Goal: Information Seeking & Learning: Learn about a topic

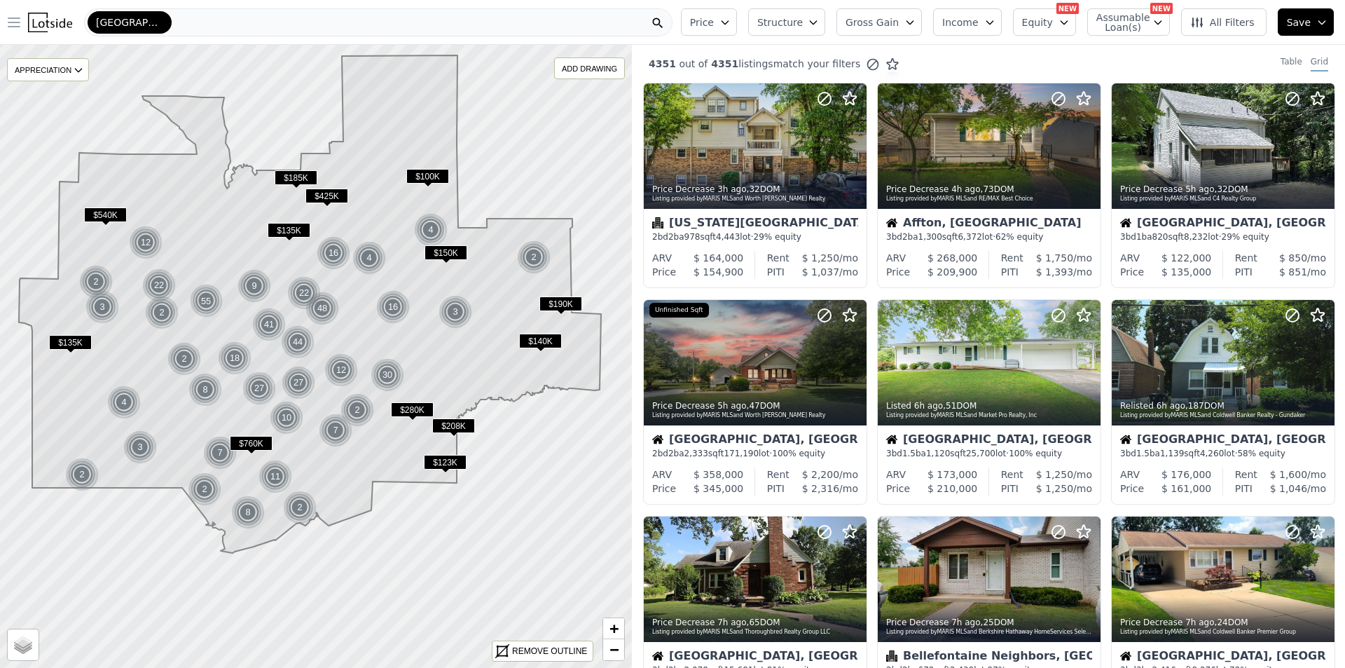
click at [11, 22] on icon "button" at bounding box center [13, 22] width 11 height 8
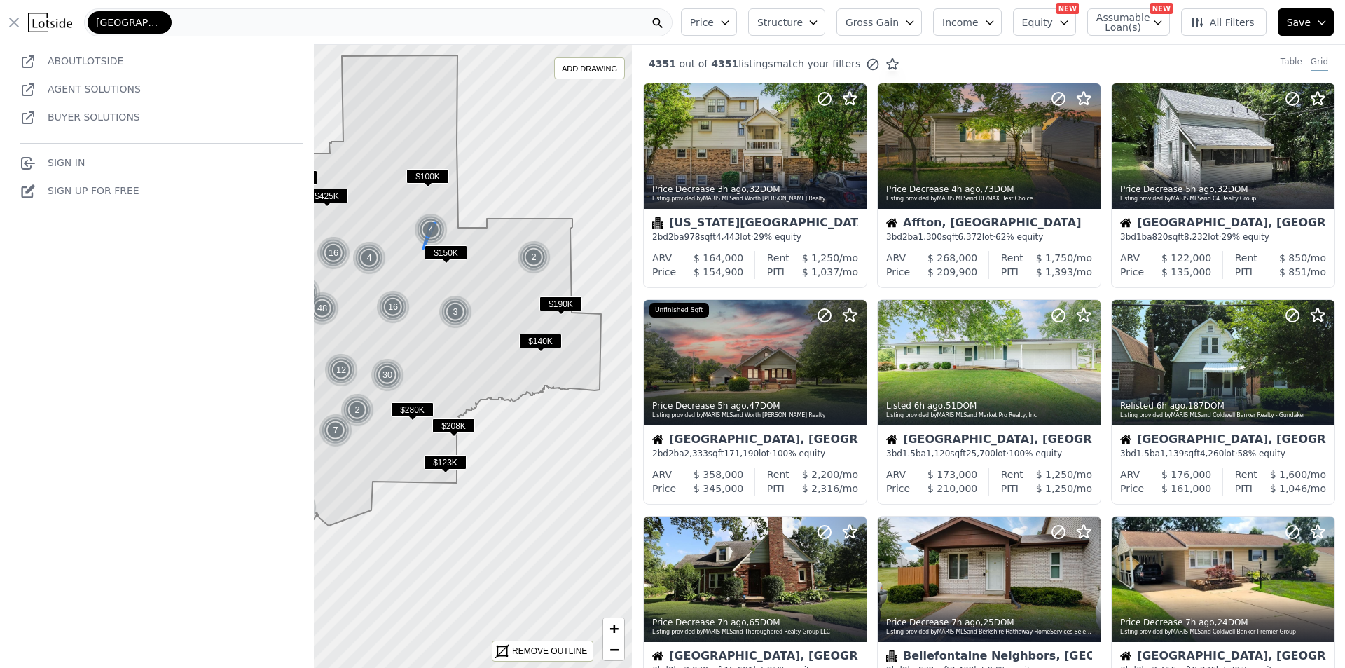
click at [426, 229] on img at bounding box center [431, 230] width 34 height 34
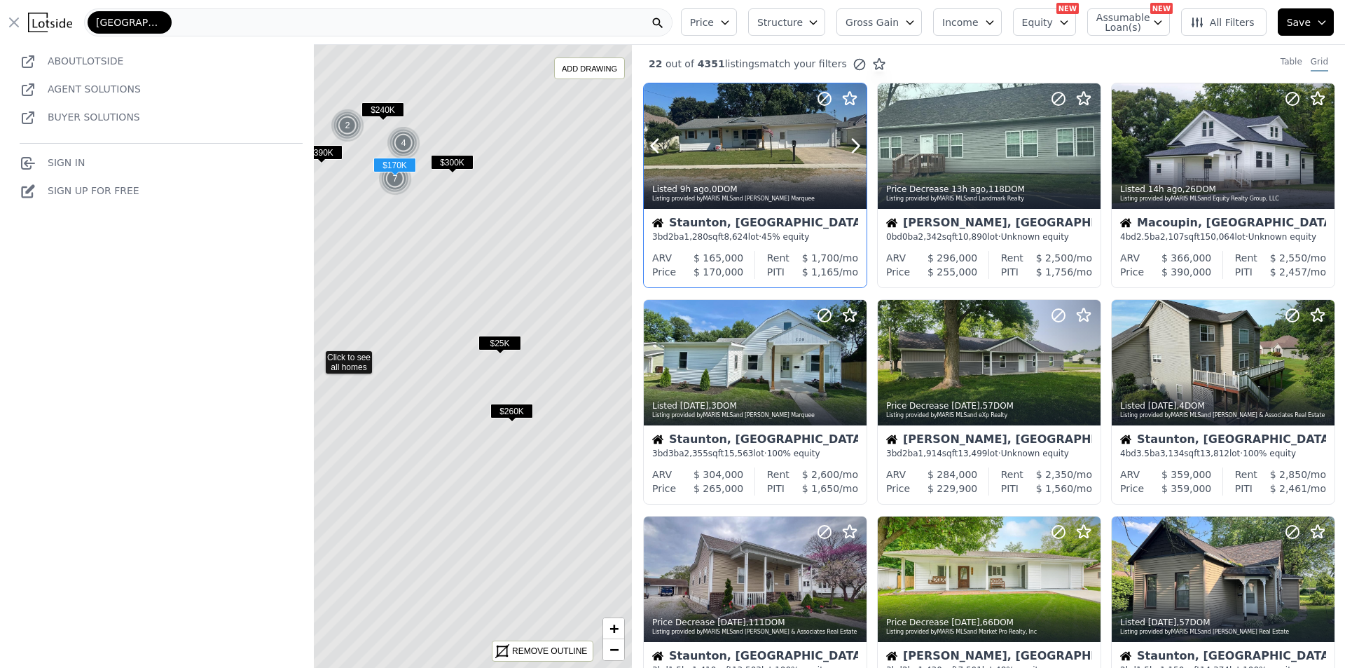
click at [778, 114] on div at bounding box center [822, 128] width 90 height 90
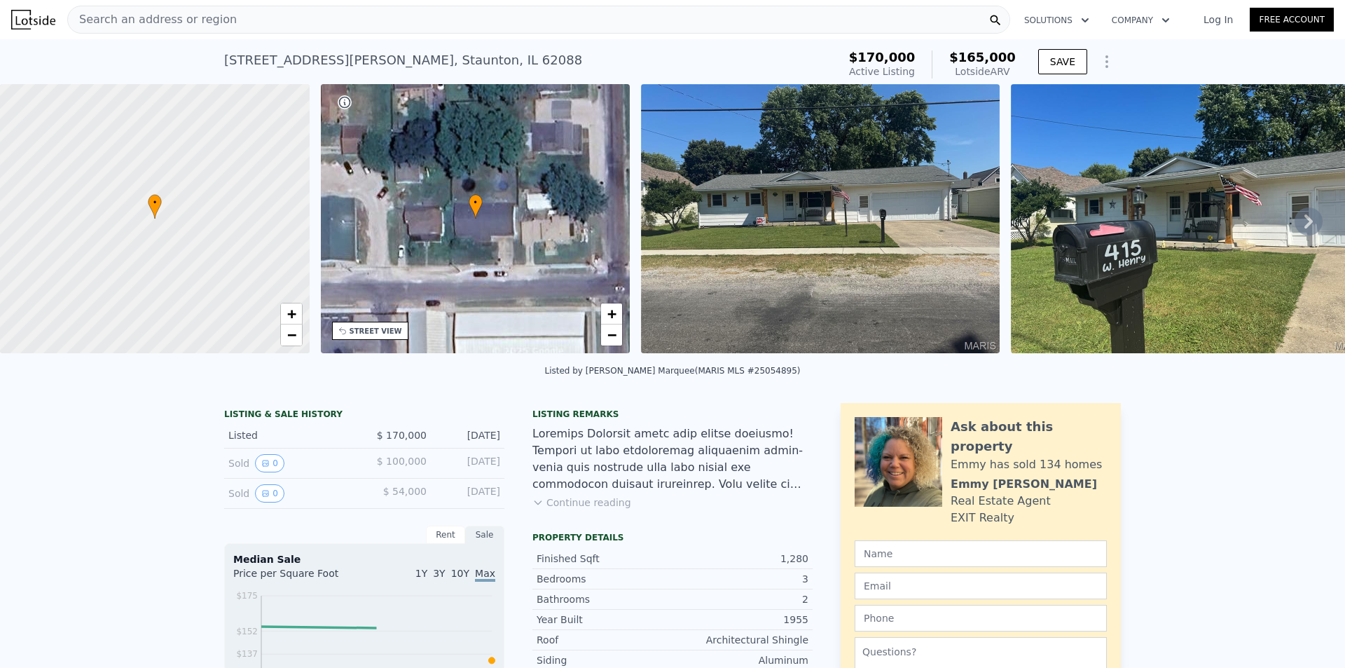
click at [997, 14] on icon at bounding box center [996, 20] width 14 height 14
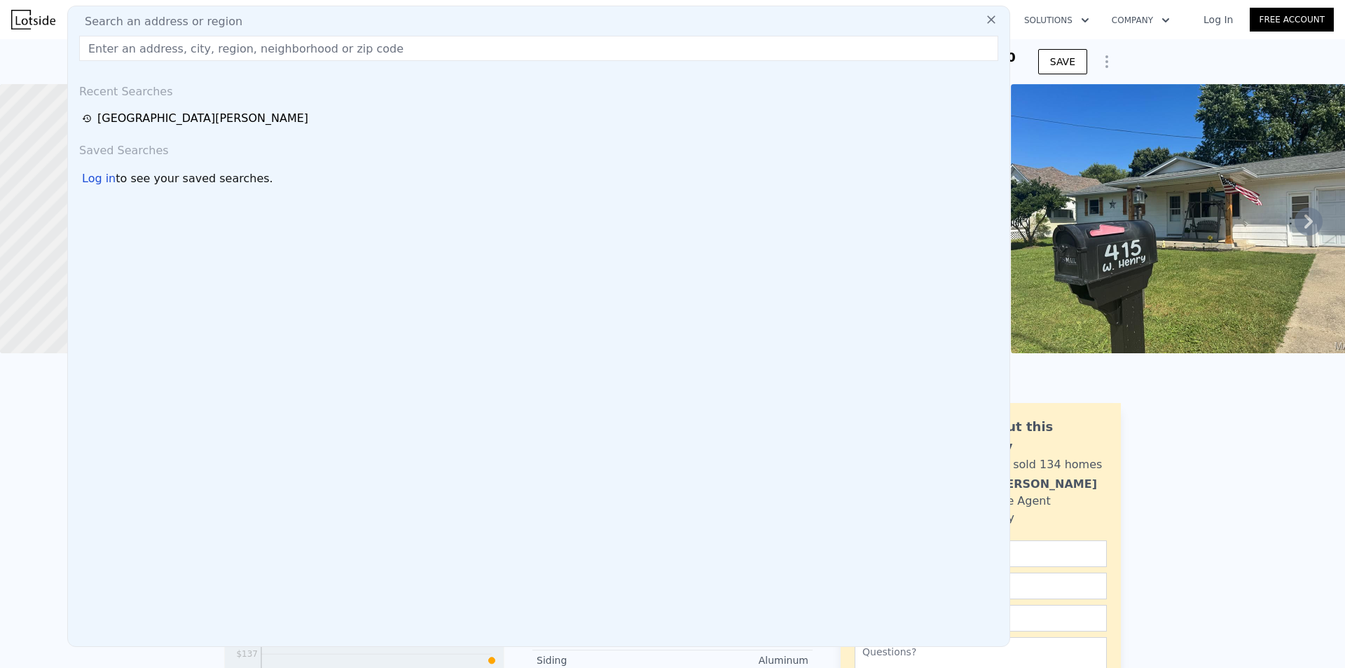
click at [654, 9] on div "Search an address or region Recent Searches [GEOGRAPHIC_DATA][PERSON_NAME] Save…" at bounding box center [538, 326] width 943 height 641
click at [589, 49] on input "text" at bounding box center [538, 48] width 919 height 25
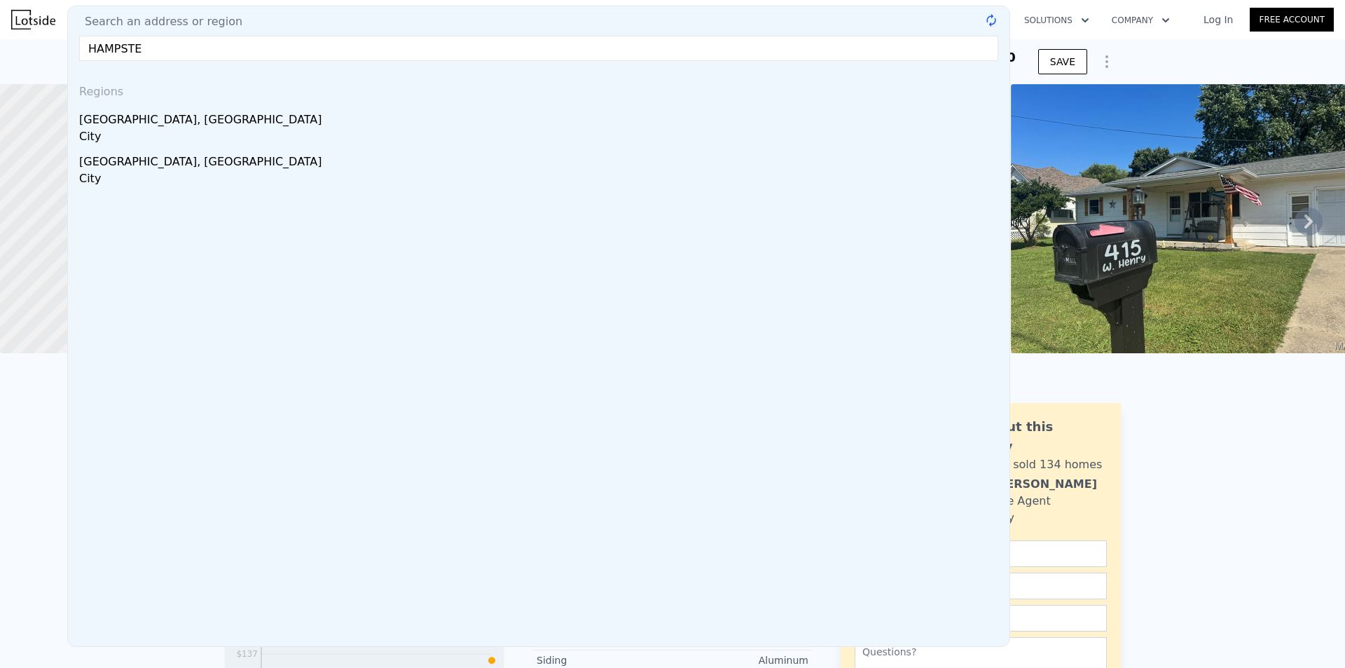
type input "HAMPSTEA"
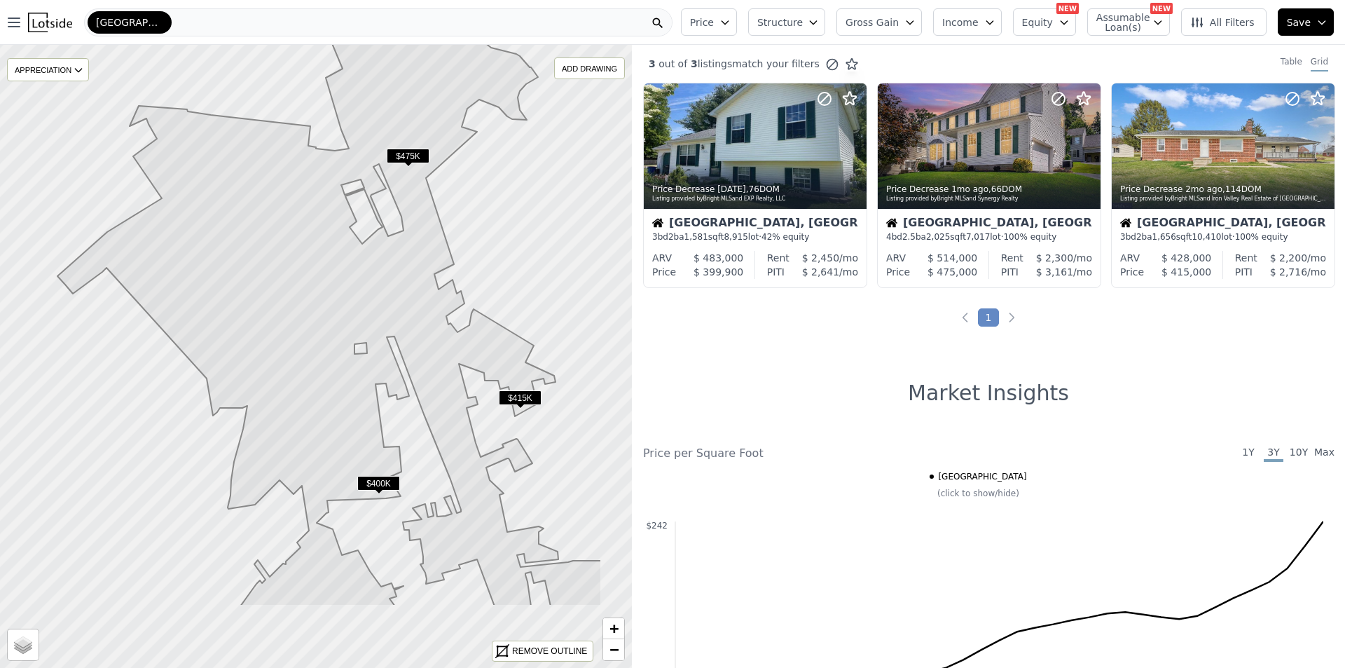
drag, startPoint x: 437, startPoint y: 287, endPoint x: 345, endPoint y: 161, distance: 156.4
click at [343, 162] on icon at bounding box center [329, 231] width 544 height 750
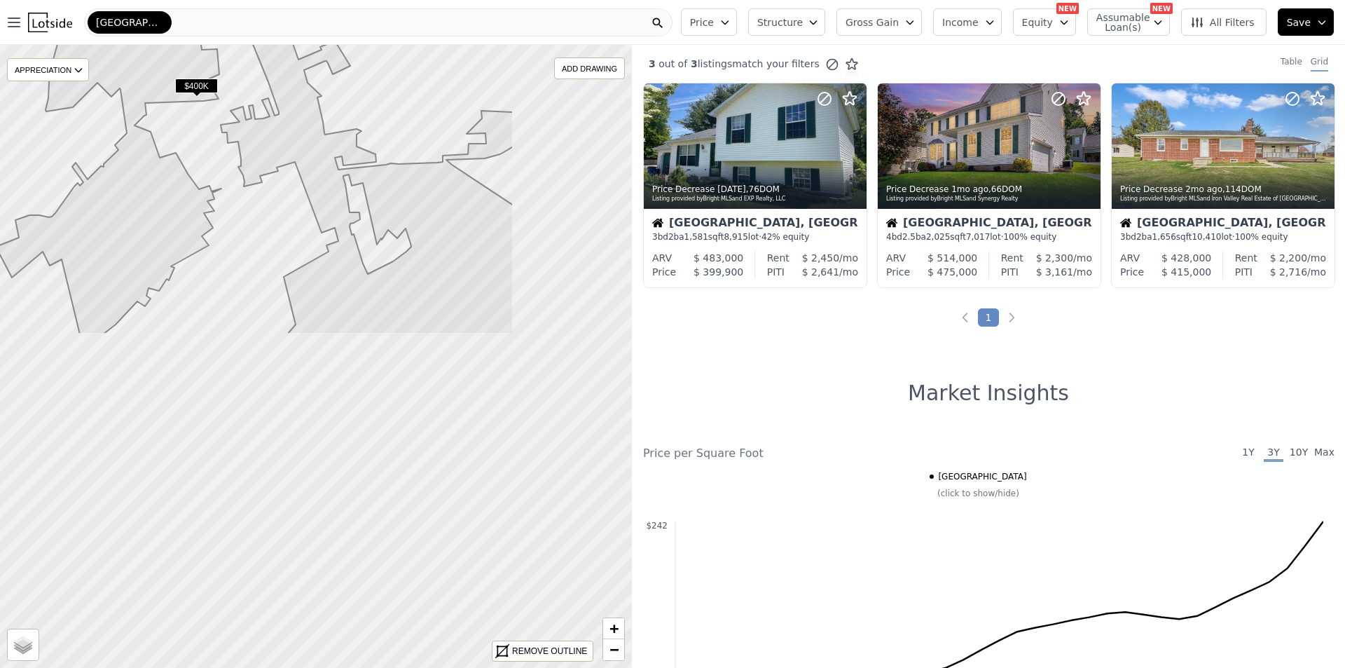
drag, startPoint x: 362, startPoint y: 429, endPoint x: 177, endPoint y: 31, distance: 439.4
click at [178, 28] on div "Open main menu [GEOGRAPHIC_DATA] Price Structure Gross Gain Income Equity NEW A…" at bounding box center [672, 334] width 1345 height 668
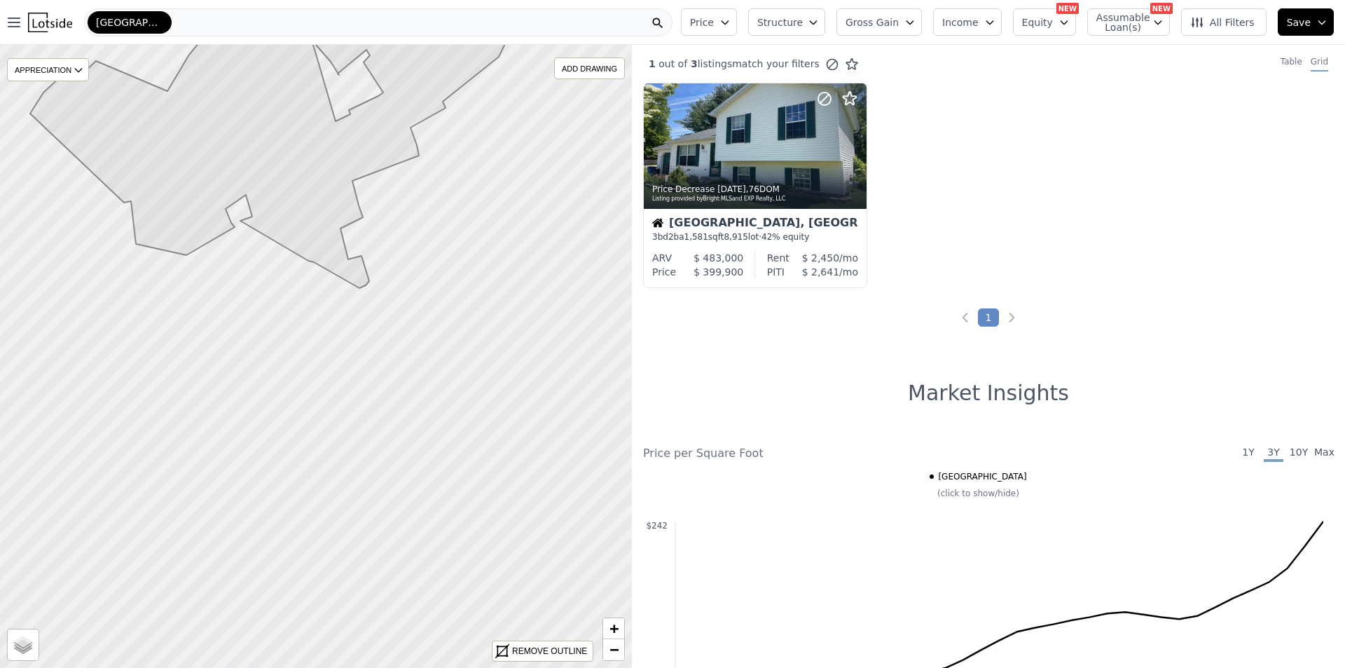
drag, startPoint x: 337, startPoint y: 514, endPoint x: 274, endPoint y: 187, distance: 332.5
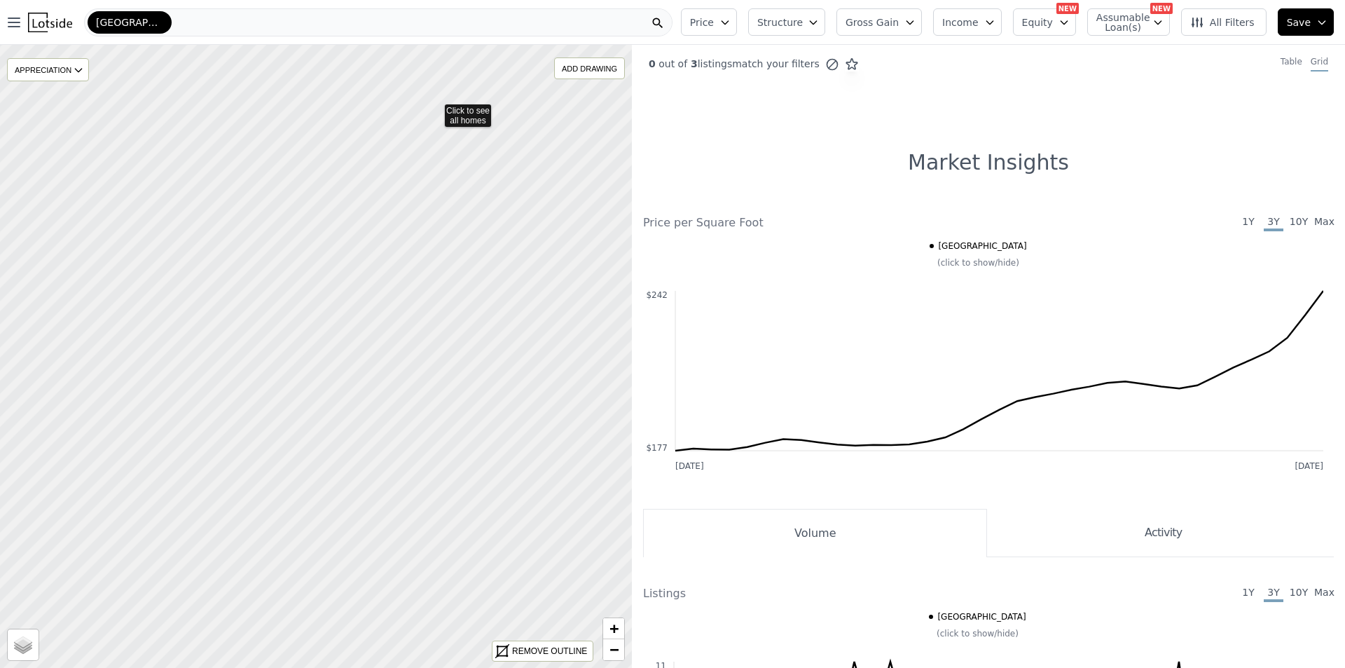
drag, startPoint x: 424, startPoint y: 336, endPoint x: 435, endPoint y: 110, distance: 226.6
drag, startPoint x: 219, startPoint y: 362, endPoint x: 330, endPoint y: 432, distance: 131.0
drag, startPoint x: 385, startPoint y: 432, endPoint x: 376, endPoint y: 415, distance: 19.5
click at [385, 423] on icon at bounding box center [316, 351] width 762 height 752
click at [349, 404] on icon at bounding box center [316, 356] width 762 height 752
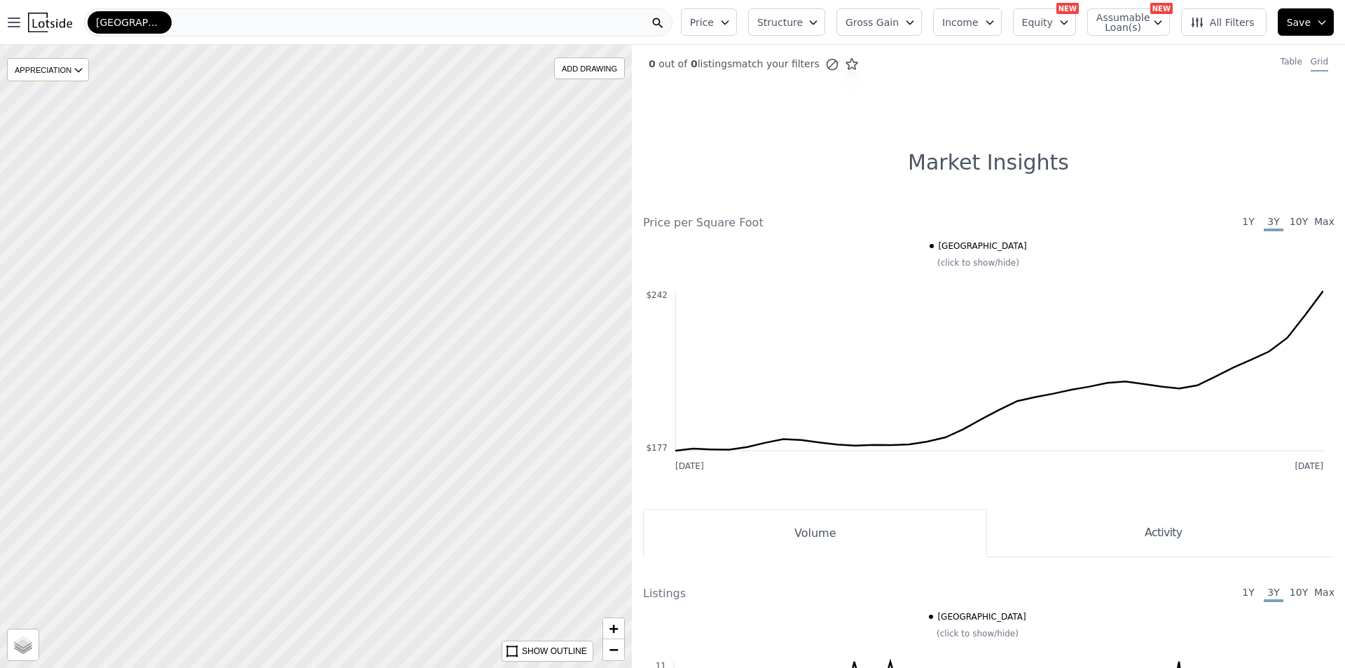
click at [352, 405] on div at bounding box center [316, 356] width 758 height 748
click at [436, 412] on div at bounding box center [316, 356] width 758 height 748
drag, startPoint x: 501, startPoint y: 391, endPoint x: 214, endPoint y: 311, distance: 297.5
click at [214, 311] on div at bounding box center [316, 356] width 758 height 748
drag, startPoint x: 202, startPoint y: 316, endPoint x: 444, endPoint y: 427, distance: 266.1
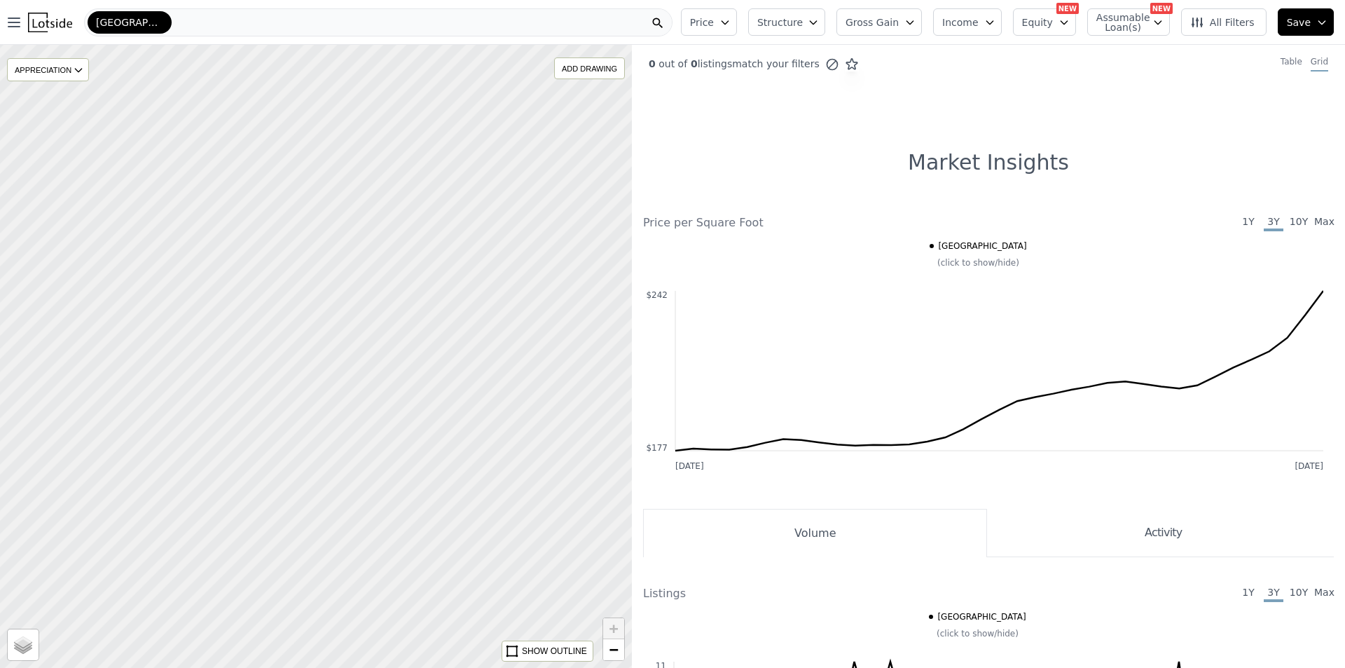
click at [444, 427] on div at bounding box center [316, 356] width 758 height 748
drag, startPoint x: 399, startPoint y: 436, endPoint x: 382, endPoint y: 594, distance: 158.5
click at [382, 594] on div at bounding box center [316, 356] width 758 height 748
click at [308, 367] on div at bounding box center [316, 356] width 758 height 748
click at [544, 652] on div "SHOW OUTLINE" at bounding box center [554, 651] width 65 height 13
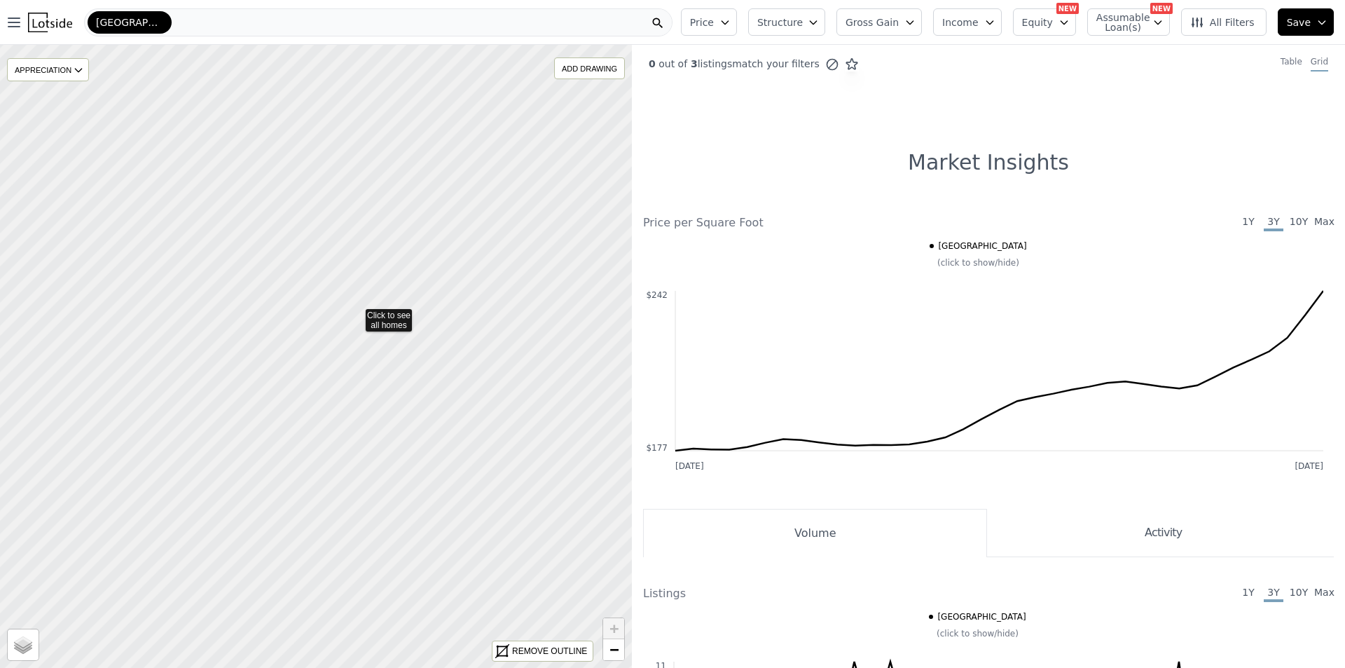
click at [356, 313] on icon at bounding box center [316, 356] width 762 height 752
click at [438, 371] on div at bounding box center [316, 356] width 758 height 748
click at [383, 282] on div at bounding box center [316, 356] width 758 height 748
click at [389, 436] on div at bounding box center [316, 356] width 758 height 748
click at [340, 371] on div at bounding box center [316, 356] width 758 height 748
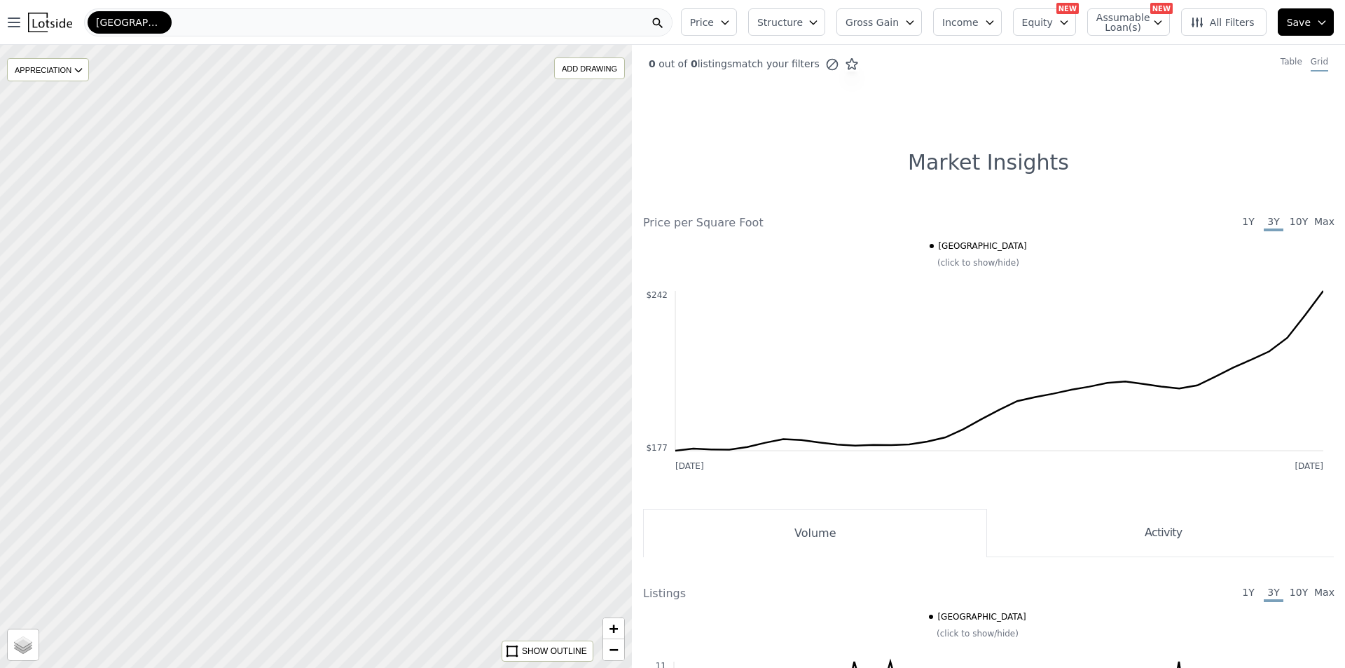
click at [339, 375] on div at bounding box center [316, 356] width 758 height 748
click at [411, 418] on div at bounding box center [316, 356] width 758 height 748
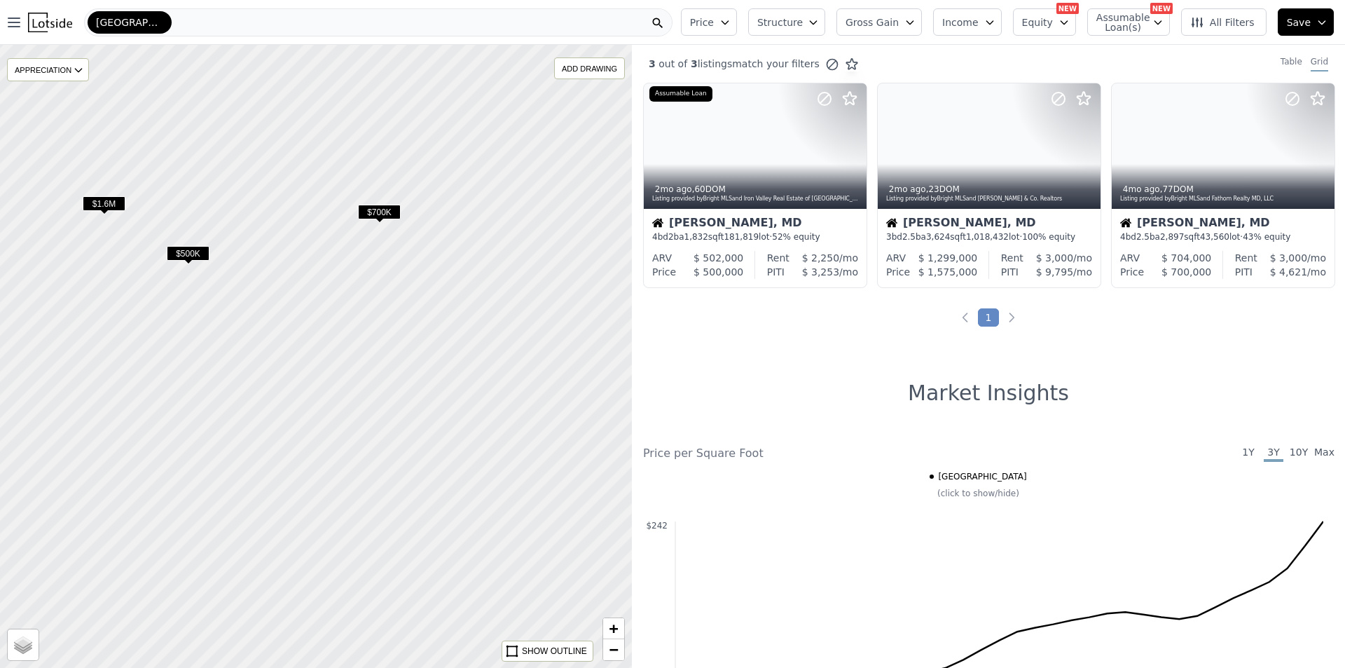
click at [404, 448] on div at bounding box center [316, 356] width 758 height 748
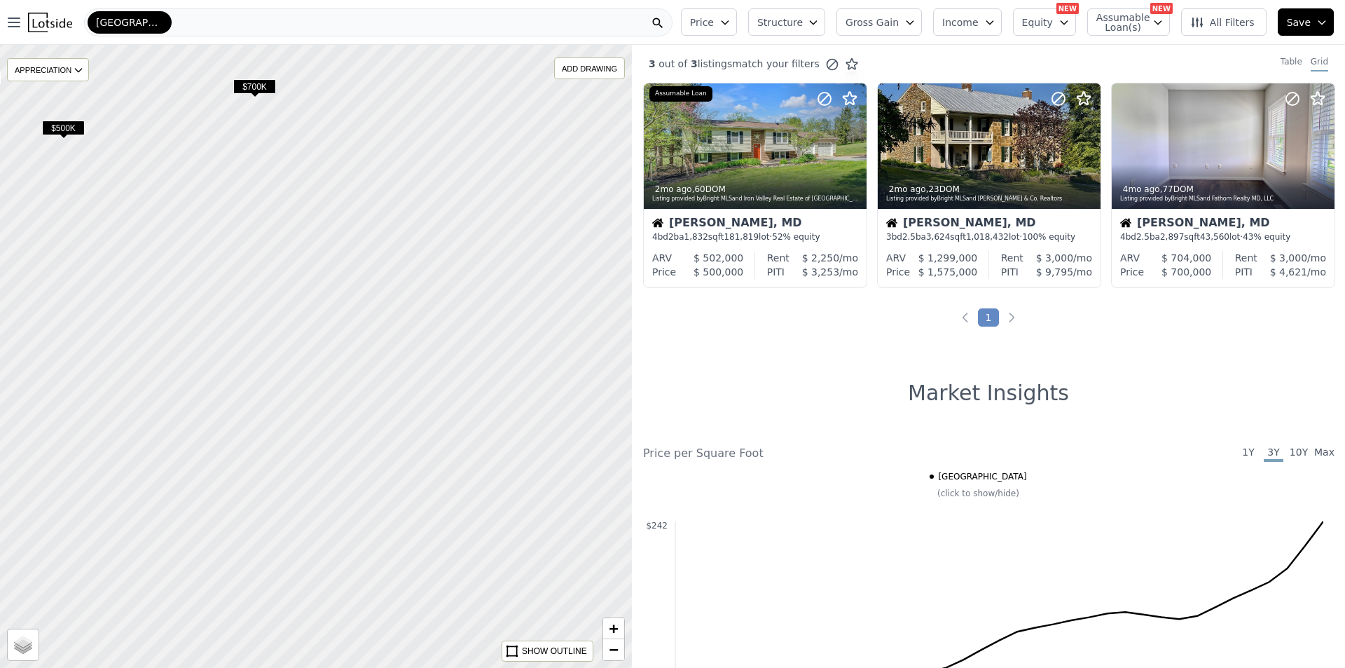
drag, startPoint x: 406, startPoint y: 434, endPoint x: 277, endPoint y: 310, distance: 178.9
click at [278, 309] on div at bounding box center [316, 356] width 758 height 748
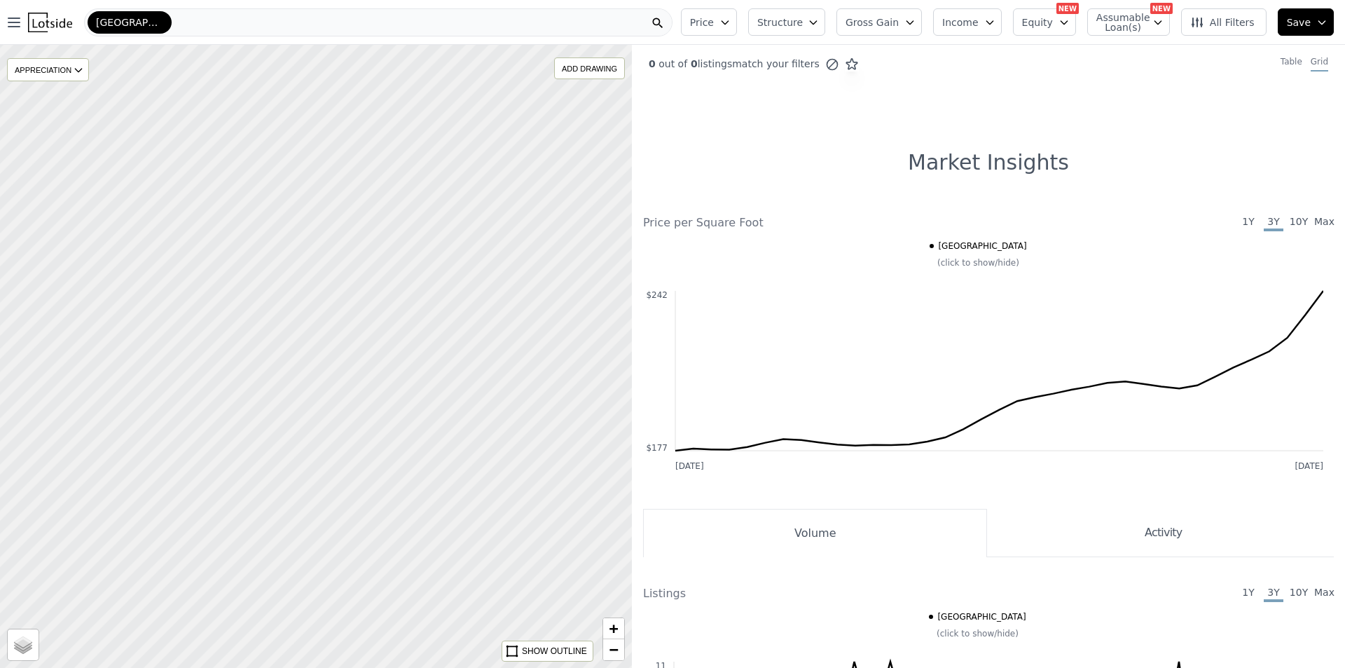
drag, startPoint x: 288, startPoint y: 351, endPoint x: 301, endPoint y: 343, distance: 14.8
click at [286, 350] on div at bounding box center [316, 356] width 758 height 748
click at [279, 253] on div at bounding box center [316, 356] width 758 height 748
click at [72, 76] on div "APPRECIATION" at bounding box center [48, 69] width 82 height 23
click at [67, 151] on div "3Y" at bounding box center [59, 153] width 42 height 20
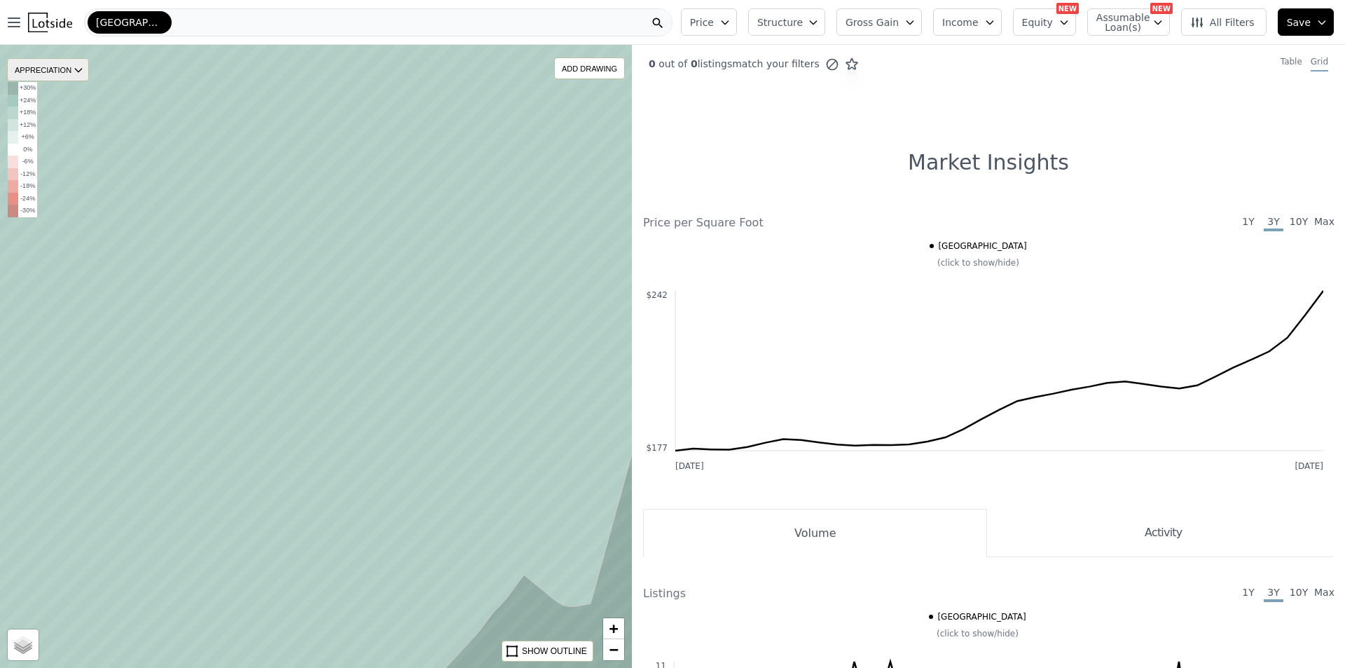
click at [66, 67] on div "APPRECIATION" at bounding box center [48, 69] width 82 height 23
click at [71, 88] on div "None" at bounding box center [59, 92] width 42 height 20
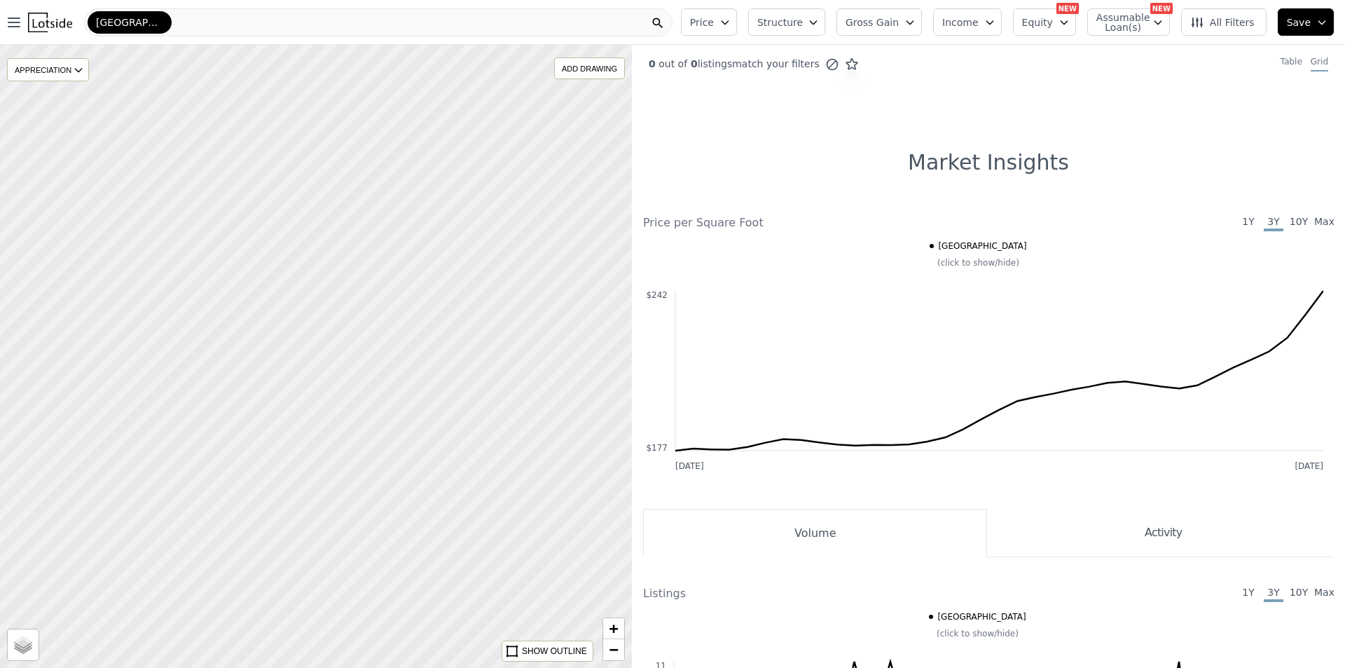
click at [381, 399] on div at bounding box center [316, 356] width 758 height 748
click at [321, 320] on div at bounding box center [316, 356] width 758 height 748
click at [282, 318] on div at bounding box center [316, 356] width 758 height 748
click at [265, 310] on div at bounding box center [316, 356] width 758 height 748
click at [813, 30] on button "Structure" at bounding box center [786, 21] width 77 height 27
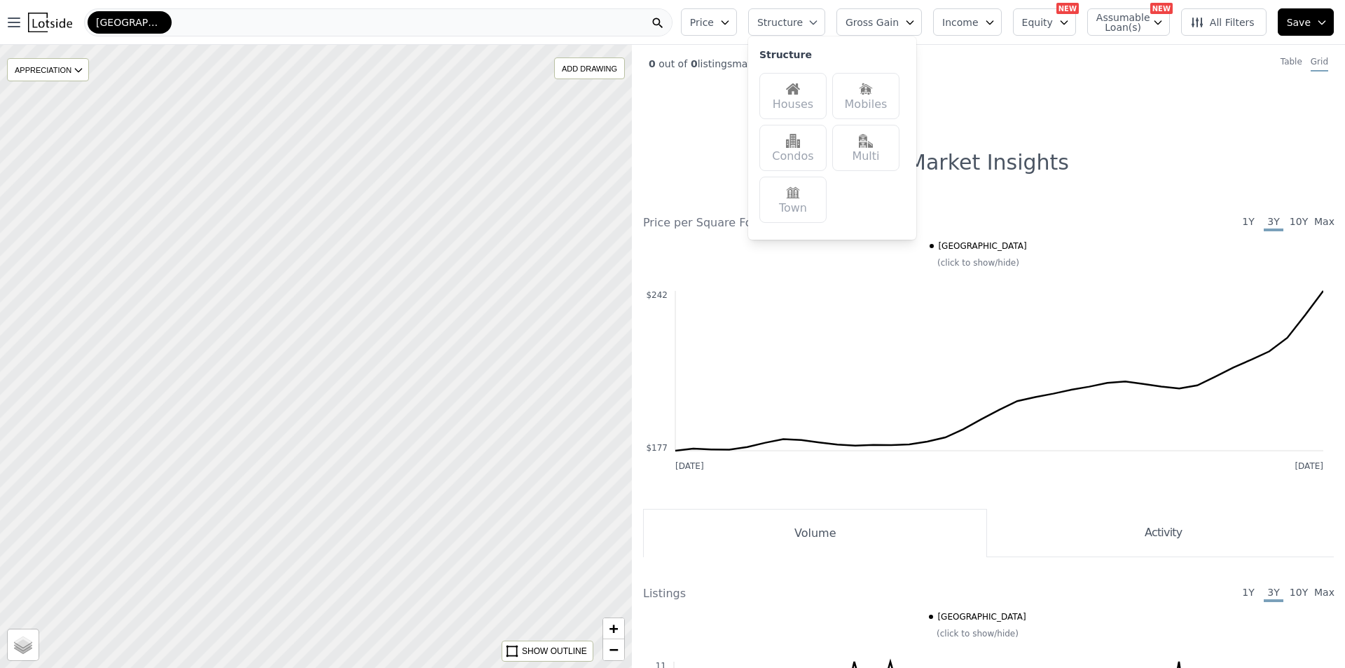
click at [827, 68] on div "Houses Mobiles Condos Multi Town" at bounding box center [832, 147] width 146 height 161
click at [800, 88] on img at bounding box center [793, 89] width 14 height 14
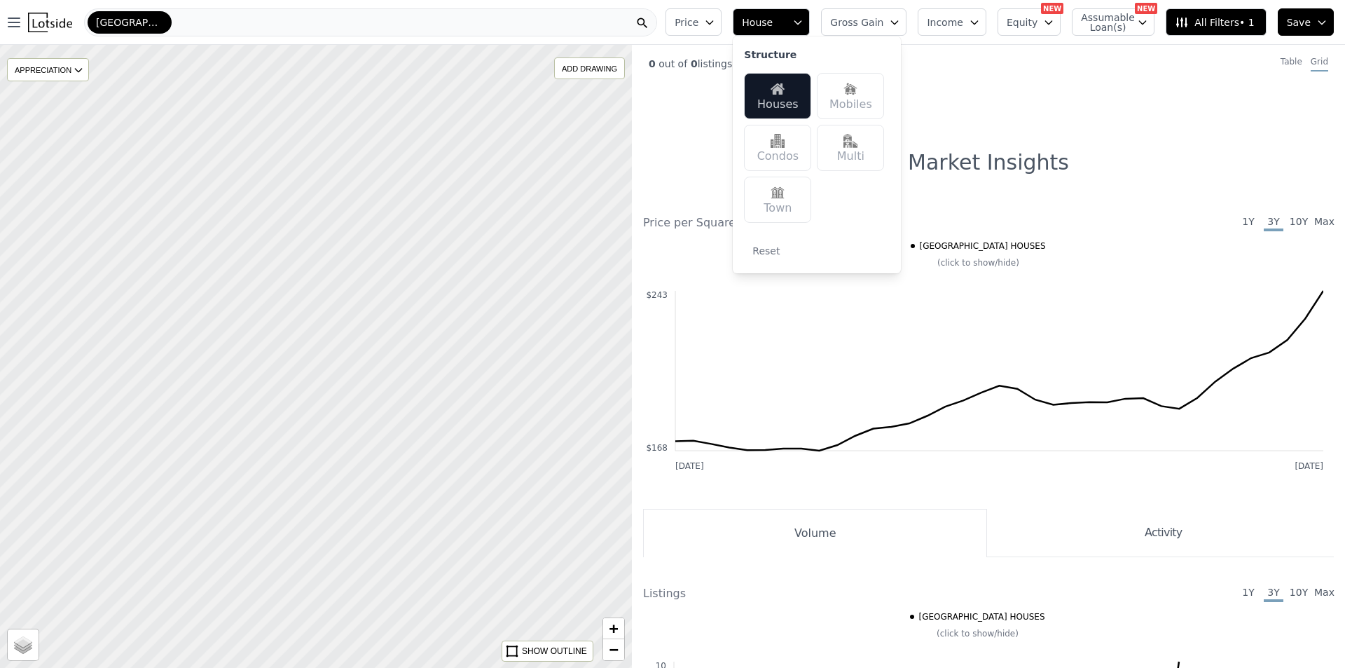
click at [1216, 22] on span "All Filters • 1" at bounding box center [1214, 22] width 79 height 14
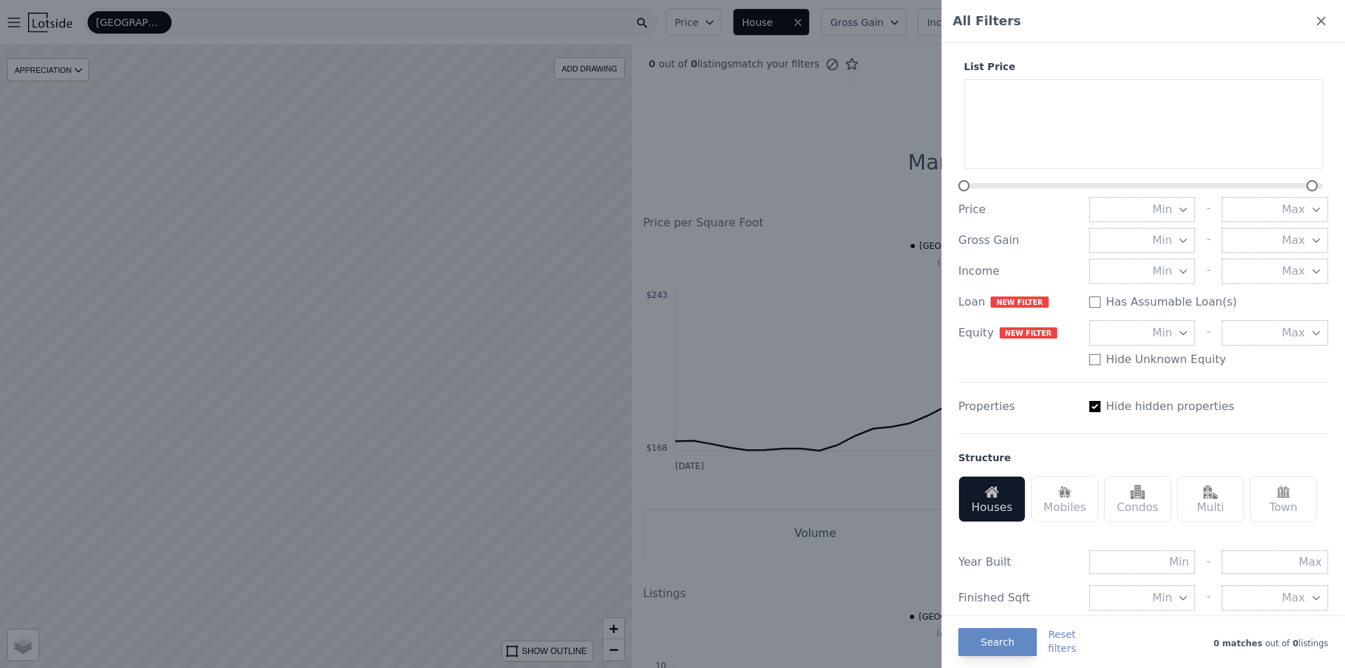
click at [1089, 409] on input "Has Assumable Loan(s)" at bounding box center [1094, 406] width 11 height 11
checkbox input "false"
click at [298, 244] on div at bounding box center [672, 334] width 1345 height 668
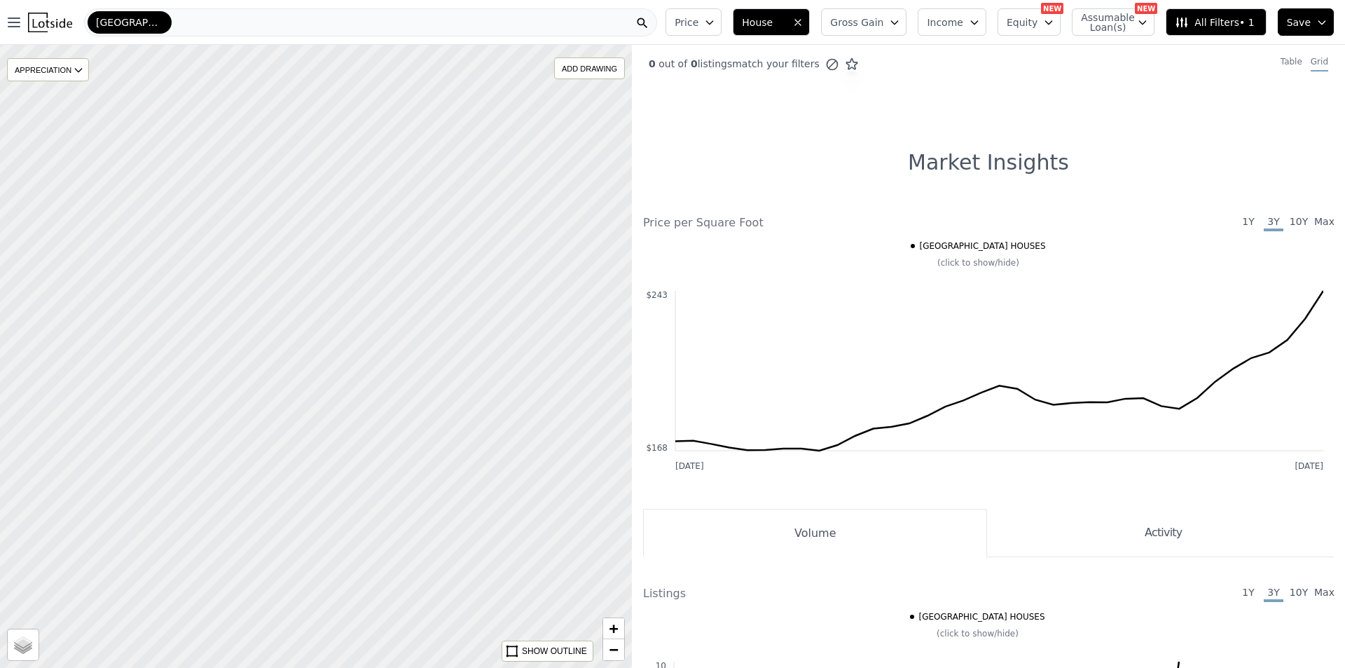
click at [301, 242] on div at bounding box center [316, 356] width 758 height 748
